Goal: Transaction & Acquisition: Book appointment/travel/reservation

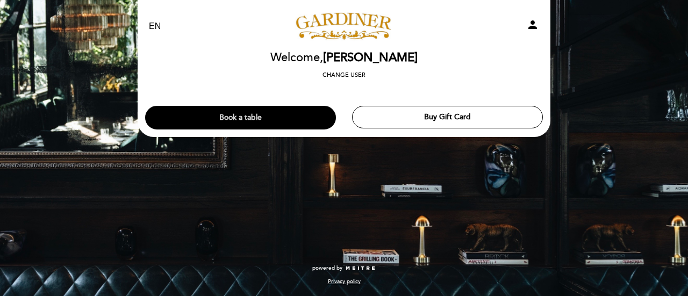
click at [288, 120] on button "Book a table" at bounding box center [240, 118] width 191 height 24
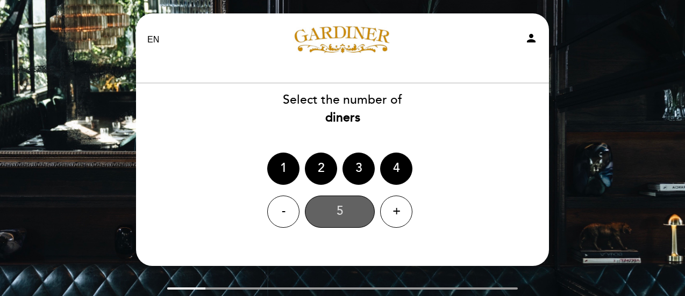
click at [326, 211] on div "5" at bounding box center [340, 212] width 70 height 32
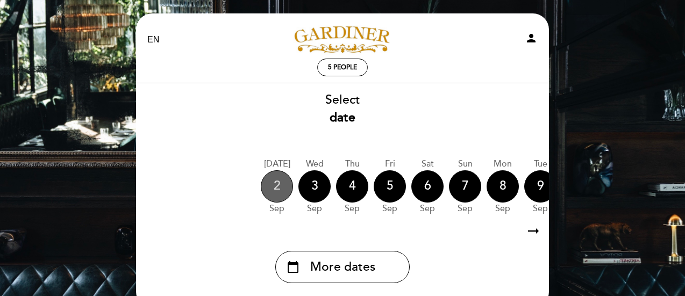
click at [285, 187] on div "2" at bounding box center [277, 186] width 32 height 32
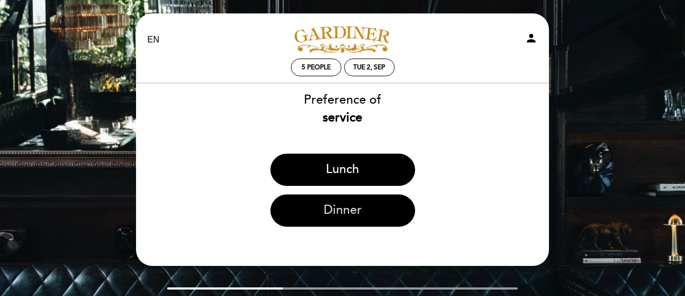
click at [346, 211] on button "Dinner" at bounding box center [342, 211] width 145 height 32
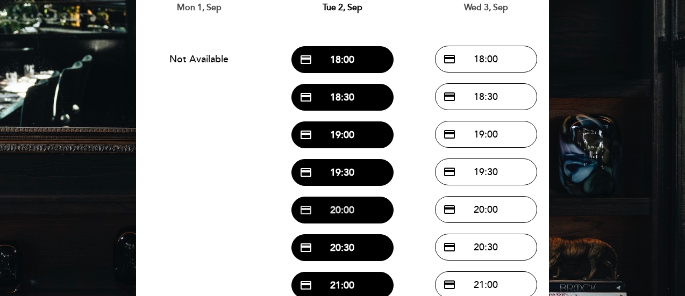
click at [349, 201] on button "credit_card 20:00" at bounding box center [342, 210] width 102 height 27
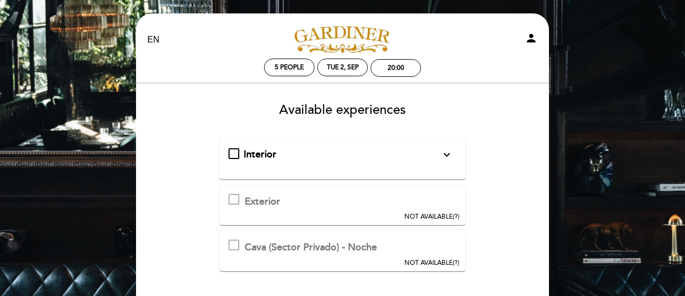
click at [252, 153] on span "Interior" at bounding box center [260, 154] width 33 height 12
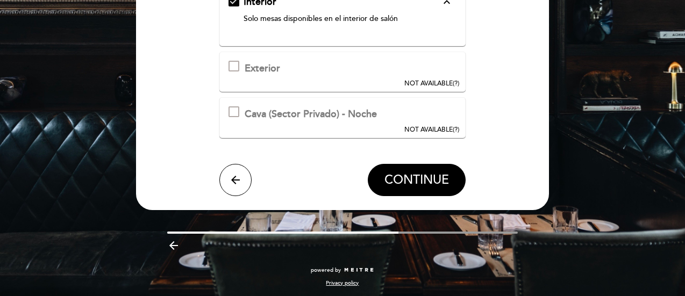
click at [426, 181] on span "CONTINUE" at bounding box center [416, 180] width 65 height 15
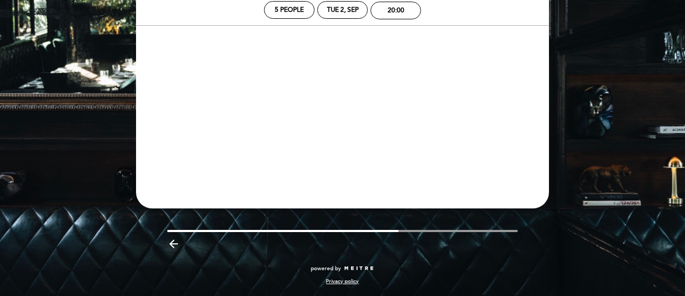
scroll to position [58, 0]
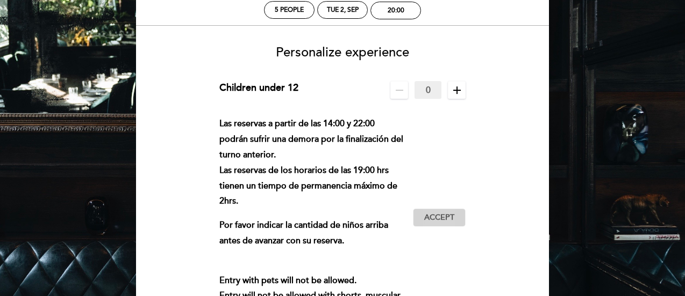
click at [446, 221] on span "Accept" at bounding box center [439, 217] width 30 height 11
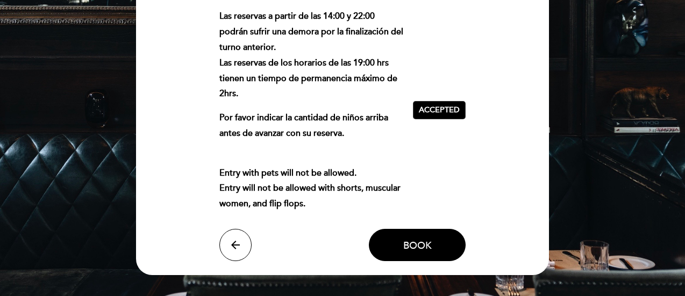
click at [433, 241] on button "Book" at bounding box center [417, 245] width 97 height 32
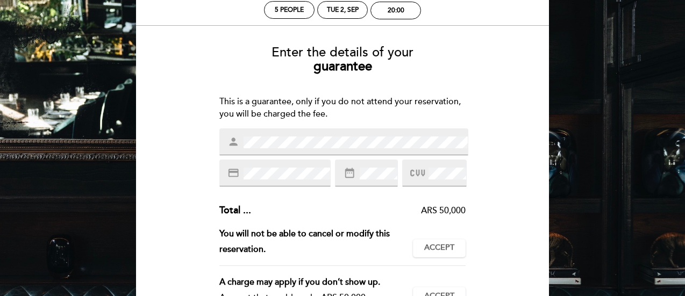
scroll to position [0, 0]
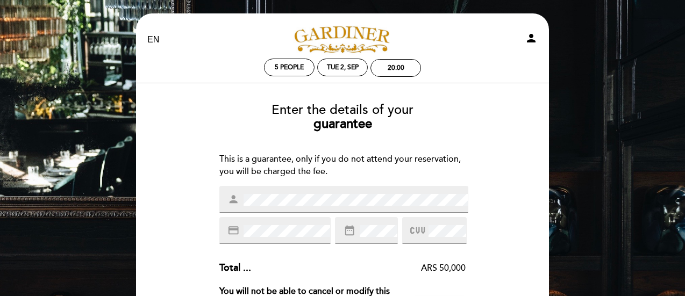
click at [190, 211] on div "Enter the details of your guarantee This is a guarantee, only if you do not att…" at bounding box center [343, 300] width 398 height 410
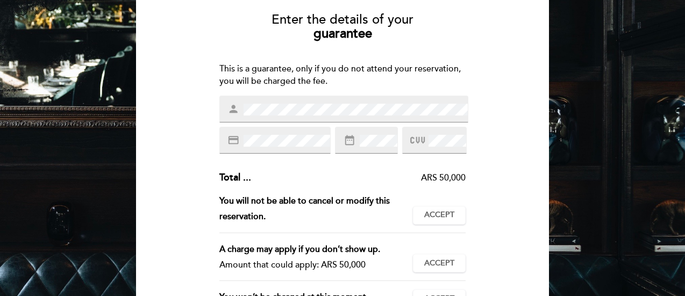
scroll to position [108, 0]
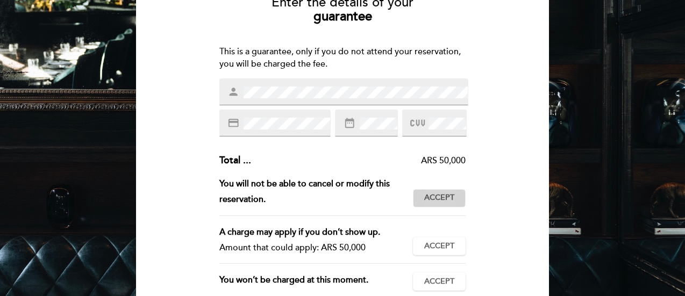
click at [453, 202] on span "Accept" at bounding box center [439, 197] width 30 height 11
click at [438, 247] on span "Accept" at bounding box center [439, 246] width 30 height 11
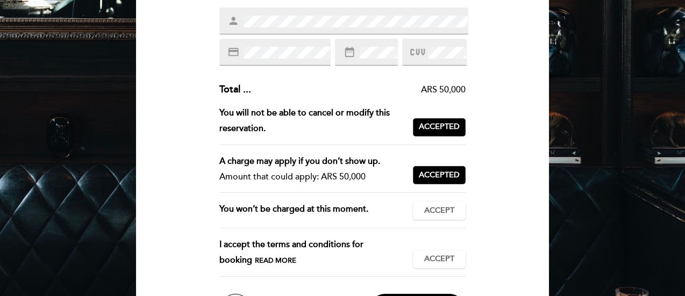
scroll to position [215, 0]
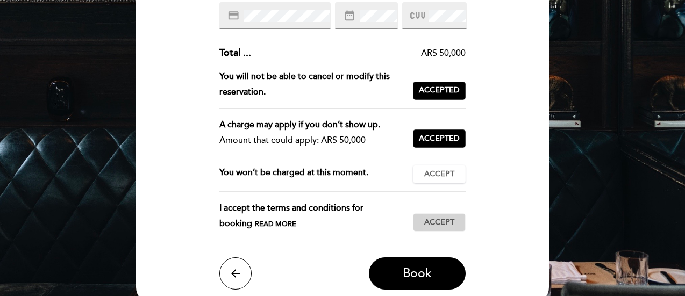
drag, startPoint x: 445, startPoint y: 171, endPoint x: 439, endPoint y: 212, distance: 41.4
click at [446, 173] on span "Accept" at bounding box center [439, 174] width 30 height 11
drag, startPoint x: 440, startPoint y: 216, endPoint x: 431, endPoint y: 254, distance: 39.8
click at [439, 218] on button "Accept Accepted" at bounding box center [439, 222] width 53 height 18
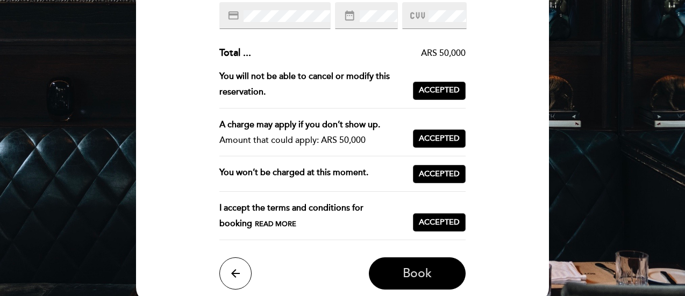
click at [425, 272] on span "Book" at bounding box center [417, 273] width 29 height 15
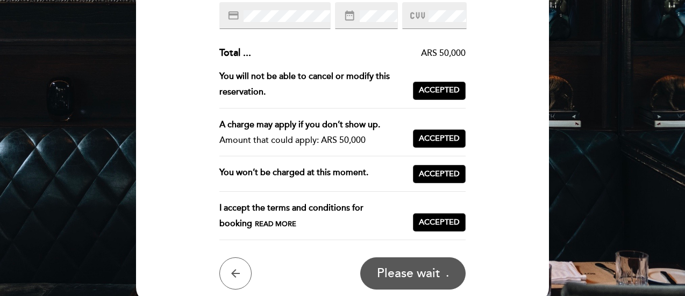
scroll to position [0, 0]
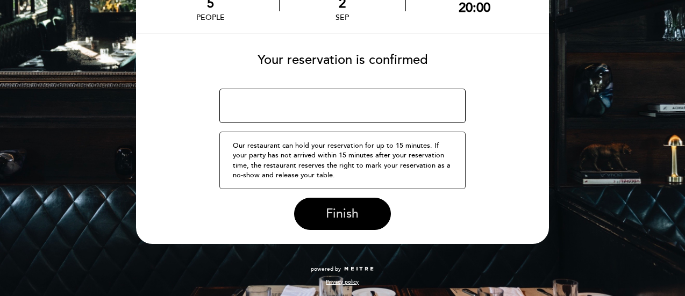
click at [358, 215] on span "Finish" at bounding box center [342, 213] width 33 height 15
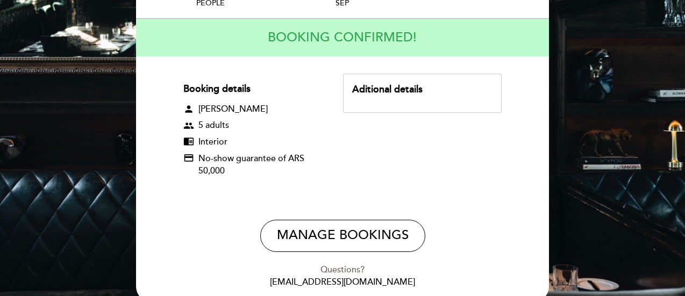
scroll to position [130, 0]
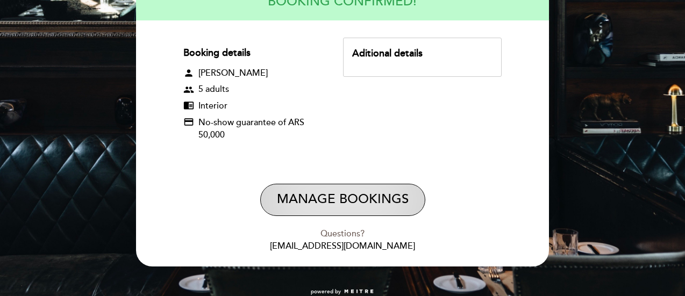
click at [381, 194] on button "Manage Bookings" at bounding box center [342, 200] width 165 height 32
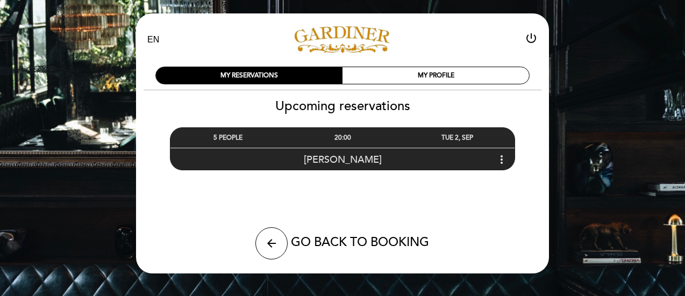
click at [507, 160] on icon "more_vert" at bounding box center [501, 159] width 13 height 13
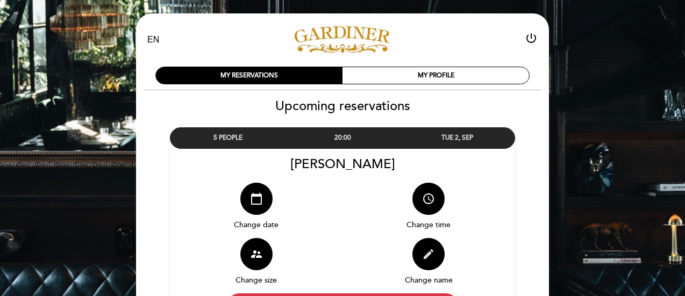
click at [434, 261] on icon "edit" at bounding box center [428, 254] width 13 height 13
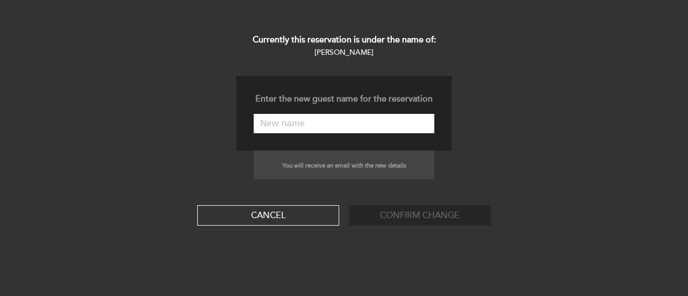
click at [334, 130] on input "text" at bounding box center [344, 123] width 181 height 19
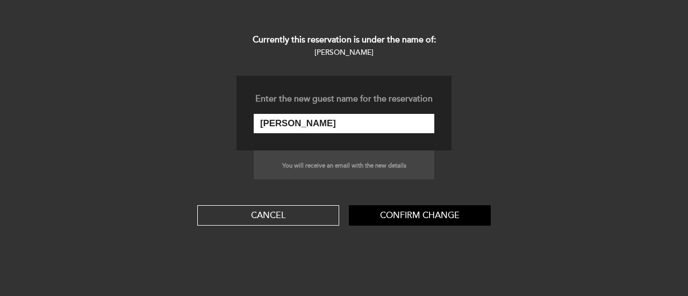
type input "[PERSON_NAME]"
click at [410, 215] on button "Confirm change" at bounding box center [420, 215] width 142 height 20
